Goal: Task Accomplishment & Management: Complete application form

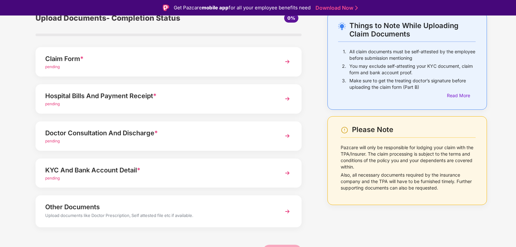
scroll to position [34, 0]
click at [275, 206] on div "Other Documents Upload documents like Doctor Prescription, Self attested file e…" at bounding box center [168, 211] width 266 height 32
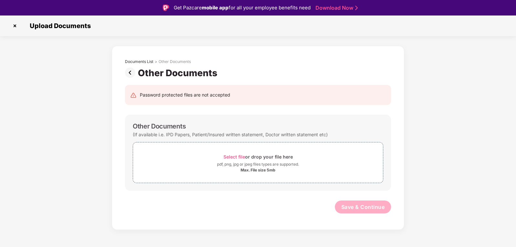
click at [16, 26] on img at bounding box center [15, 26] width 10 height 10
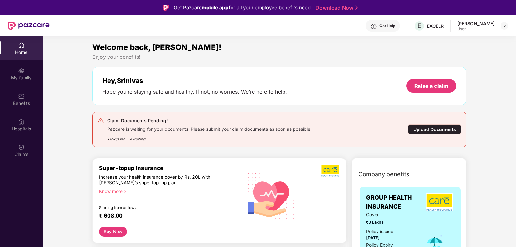
click at [424, 126] on div "Upload Documents" at bounding box center [434, 129] width 53 height 10
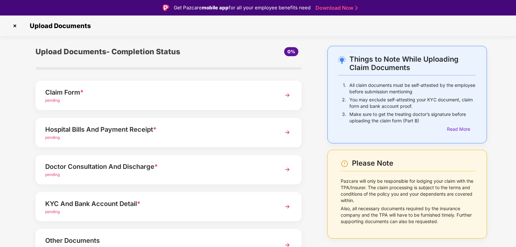
click at [248, 202] on div "KYC And Bank Account Detail *" at bounding box center [158, 203] width 226 height 10
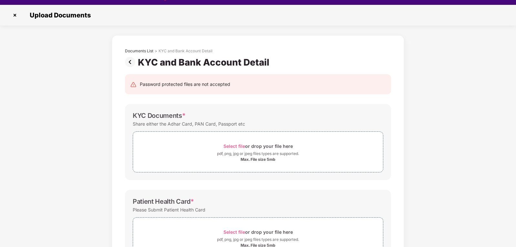
click at [134, 60] on img at bounding box center [131, 62] width 13 height 10
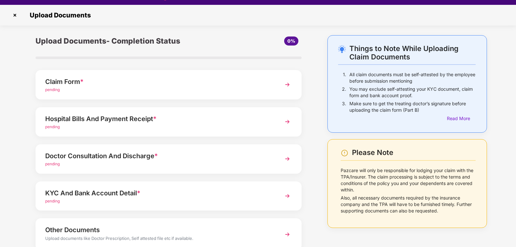
click at [185, 151] on div "Doctor Consultation And Discharge *" at bounding box center [158, 156] width 226 height 10
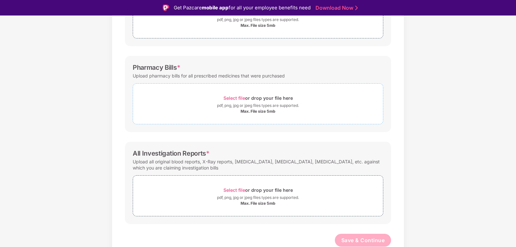
scroll to position [145, 0]
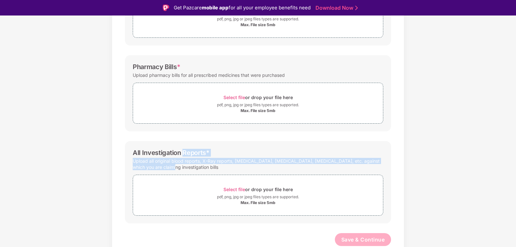
drag, startPoint x: 183, startPoint y: 156, endPoint x: 186, endPoint y: 165, distance: 9.7
click at [186, 165] on div "All Investigation Reports * Upload all original blood reports, X-Ray reports, s…" at bounding box center [258, 182] width 266 height 82
click at [186, 165] on div "Upload all original blood reports, X-Ray reports, sonography, CT scan, MRI, etc…" at bounding box center [258, 163] width 250 height 15
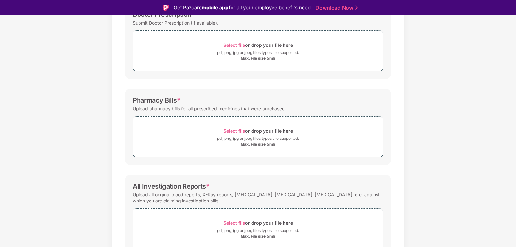
scroll to position [0, 0]
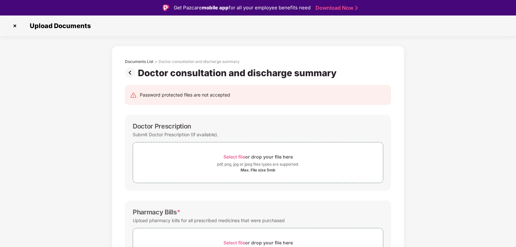
click at [16, 23] on img at bounding box center [15, 26] width 10 height 10
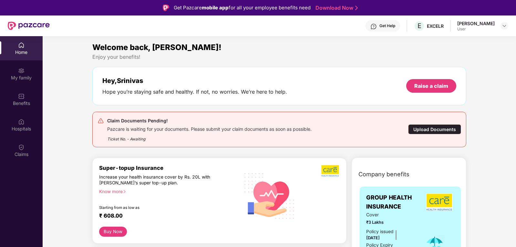
click at [146, 83] on div "Hey, [PERSON_NAME]" at bounding box center [194, 81] width 185 height 8
click at [430, 129] on div "Upload Documents" at bounding box center [434, 129] width 53 height 10
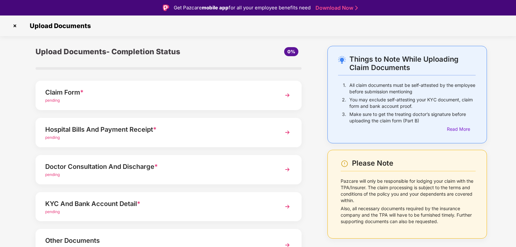
click at [280, 99] on div "Claim Form * pending" at bounding box center [168, 95] width 266 height 29
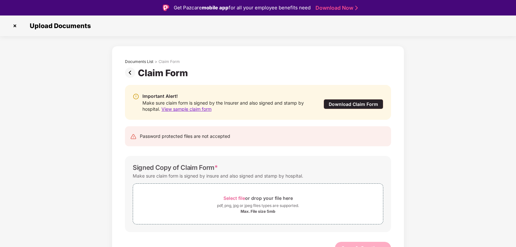
click at [358, 102] on div "Download Claim Form" at bounding box center [353, 104] width 60 height 10
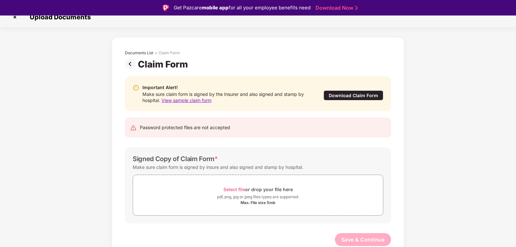
scroll to position [15, 0]
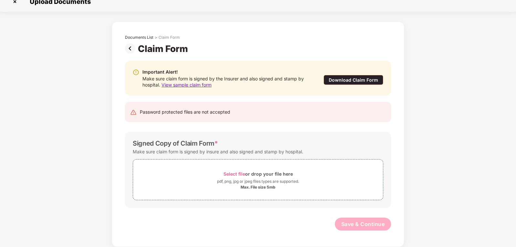
click at [207, 86] on span "View sample claim form" at bounding box center [186, 84] width 50 height 5
